Goal: Find specific page/section: Find specific page/section

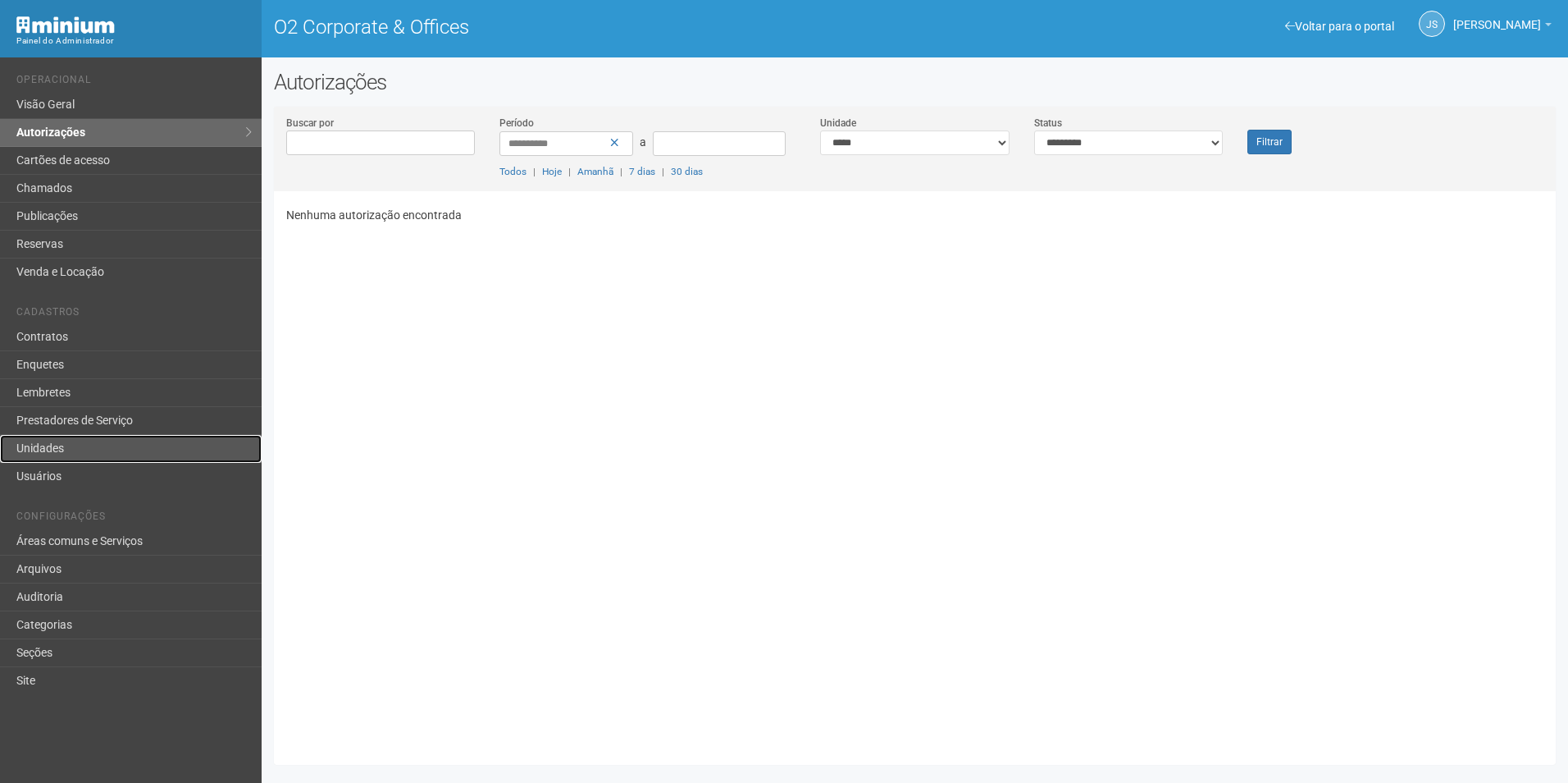
click at [69, 447] on link "Unidades" at bounding box center [131, 449] width 262 height 28
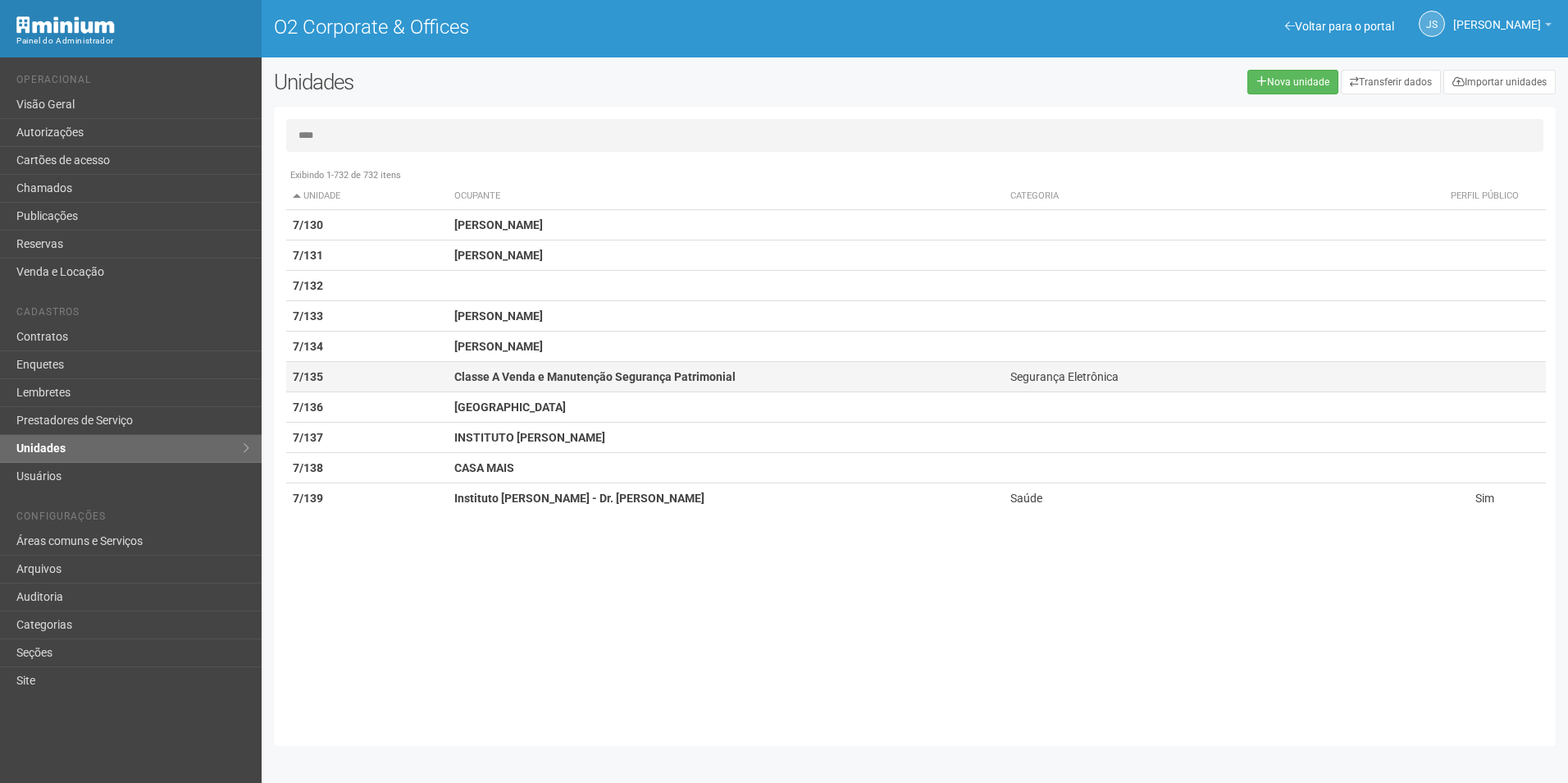
type input "****"
click at [451, 375] on td "Classe A Venda e Manutenção Segurança Patrimonial" at bounding box center [726, 377] width 556 height 30
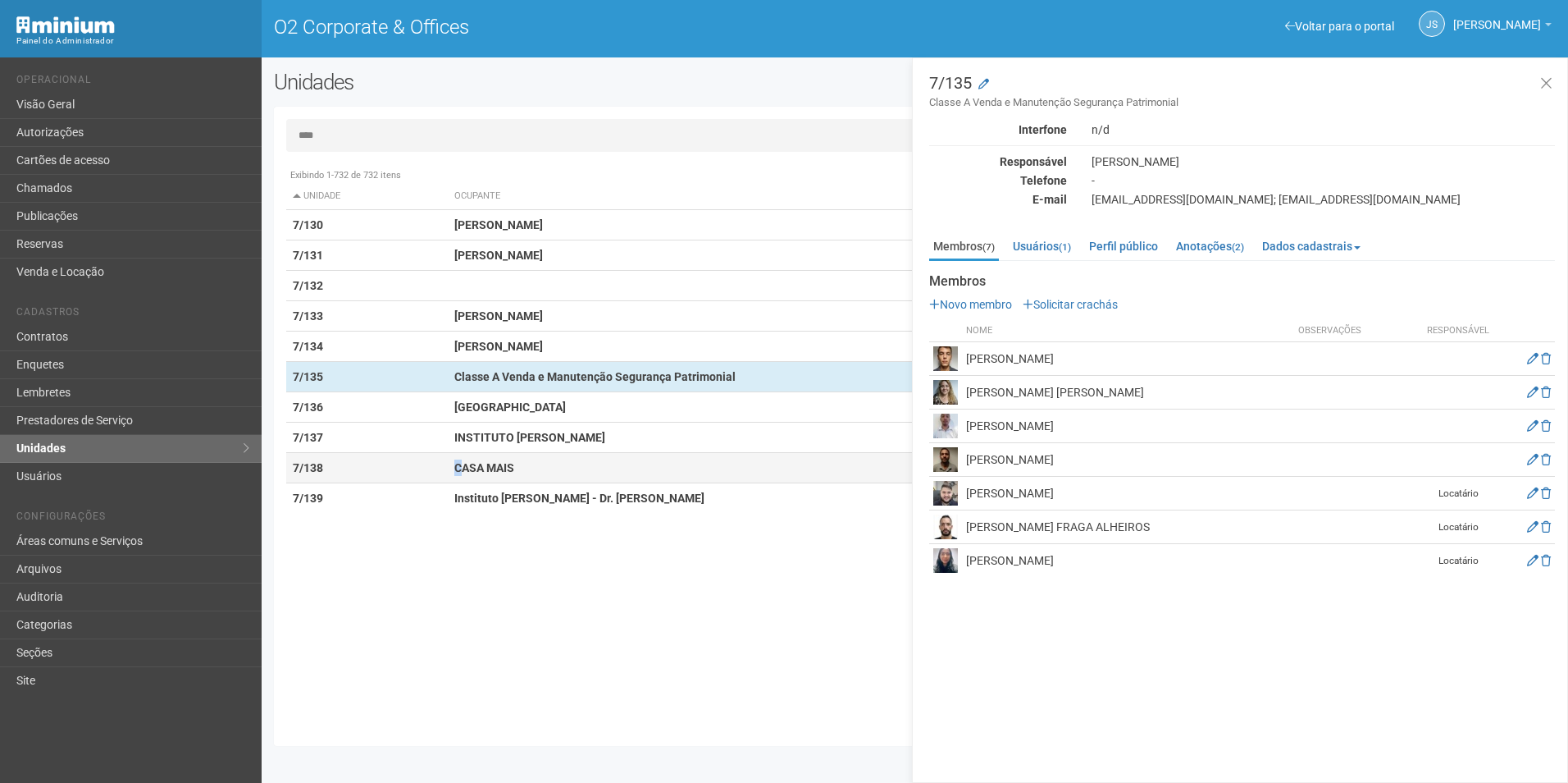
click at [458, 468] on strong "CASA MAIS" at bounding box center [485, 468] width 60 height 13
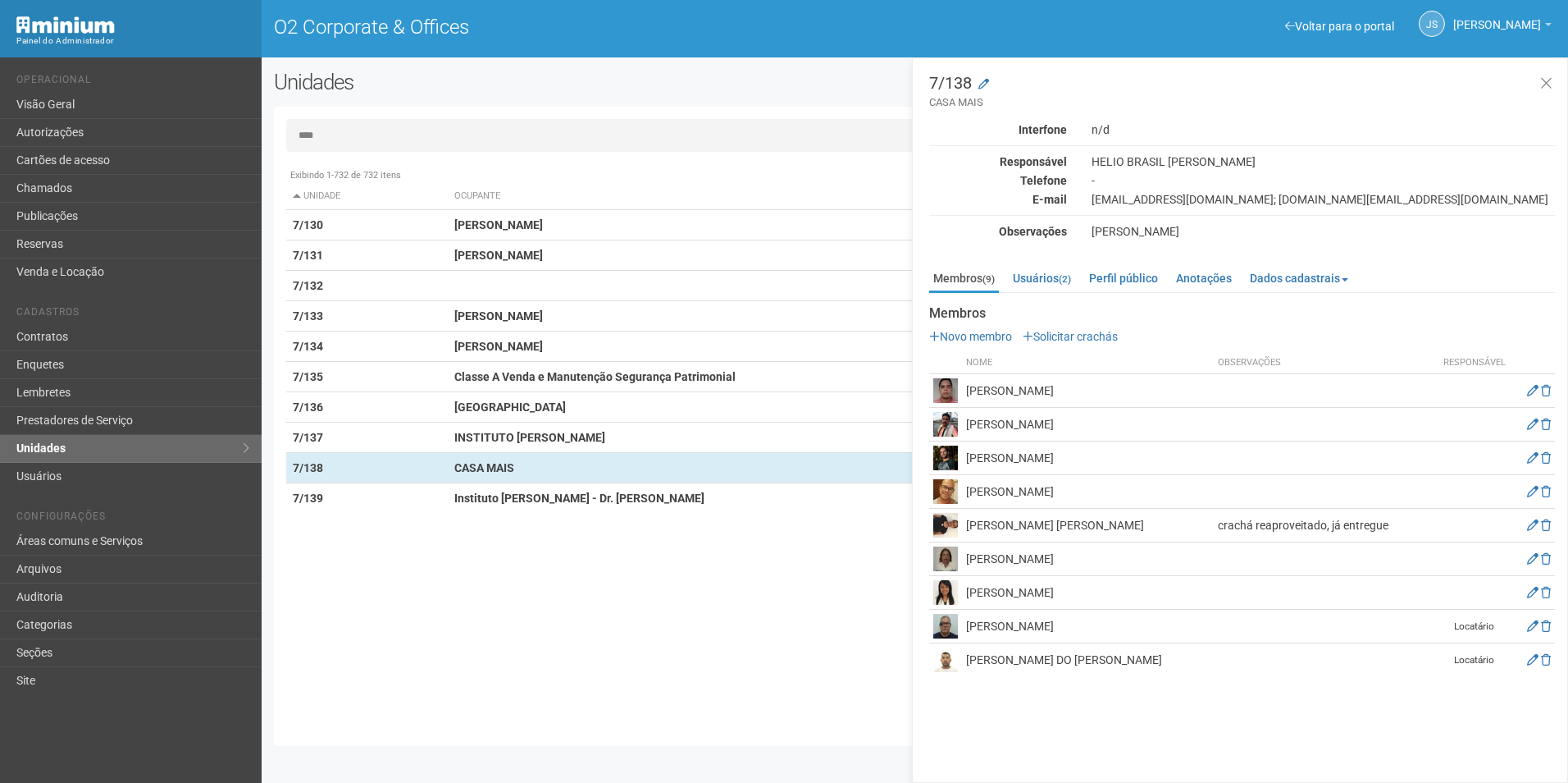
click at [454, 589] on div "Exibindo 1-732 de 732 itens Unidade Ocupante Categoria Perfil público 1/101 FAR…" at bounding box center [921, 447] width 1270 height 574
click at [1054, 280] on link "Usuários (2)" at bounding box center [1042, 278] width 66 height 25
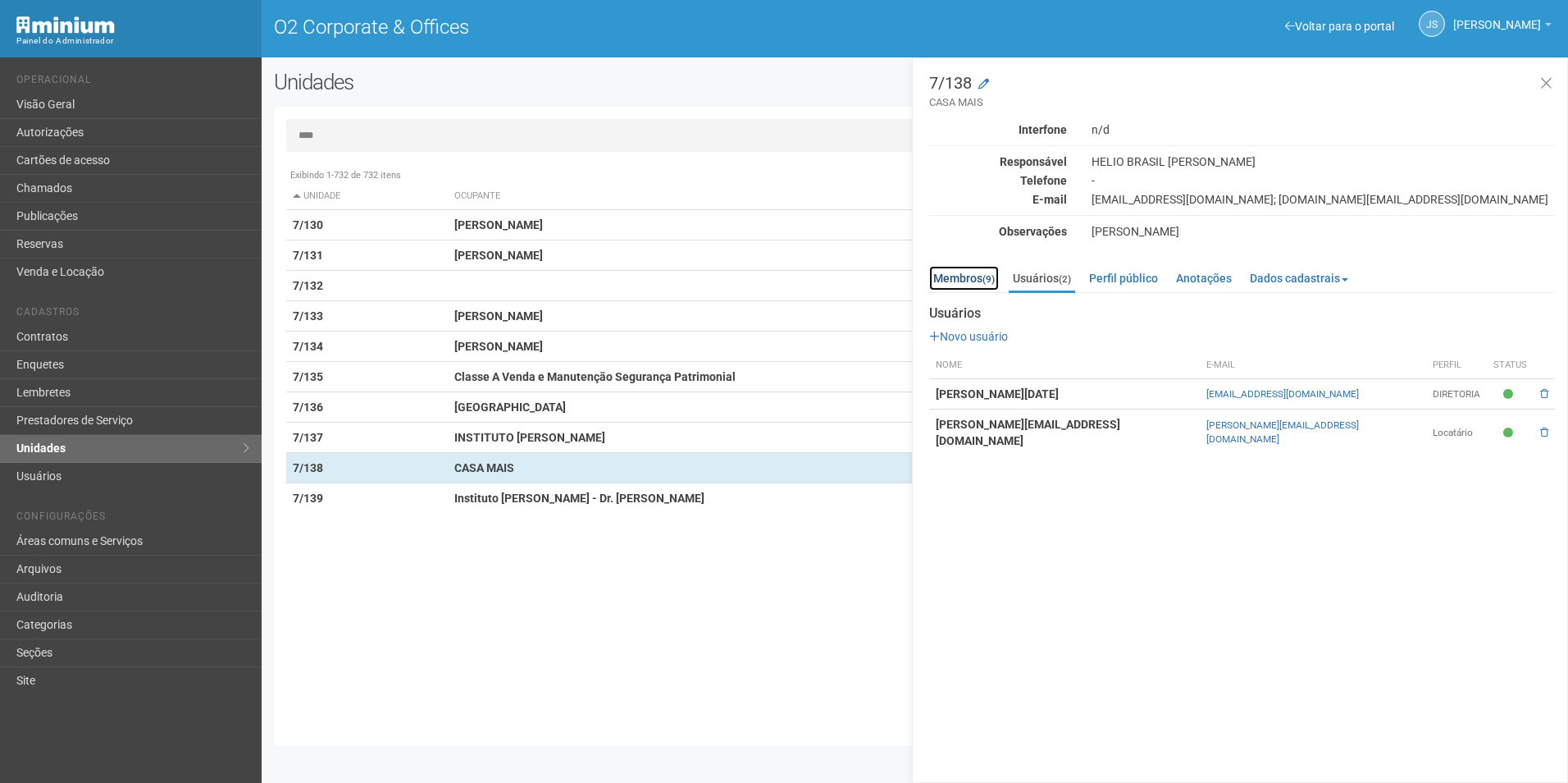
click at [979, 278] on link "Membros (9)" at bounding box center [965, 278] width 70 height 25
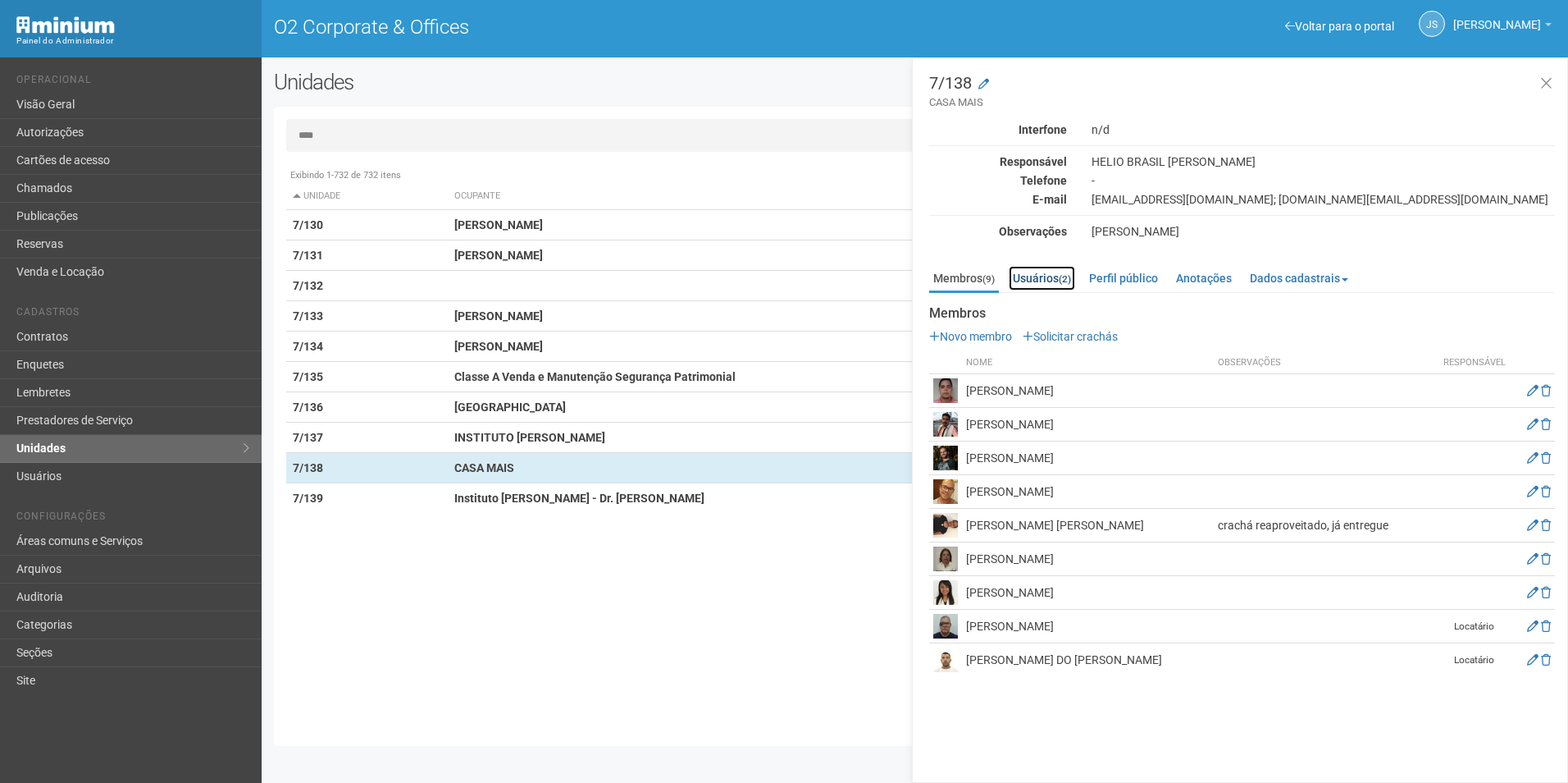
click at [1056, 280] on link "Usuários (2)" at bounding box center [1042, 278] width 66 height 25
